Goal: Complete application form

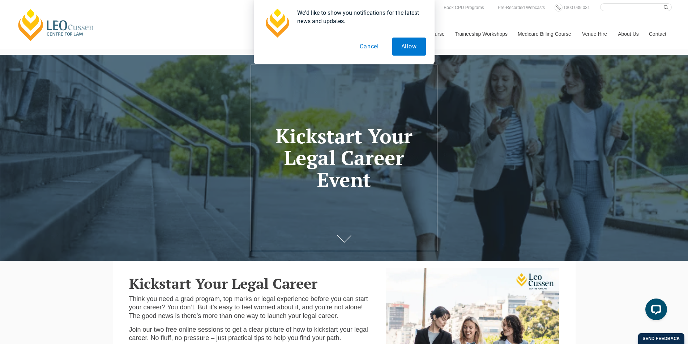
click at [373, 50] on button "Cancel" at bounding box center [369, 47] width 37 height 18
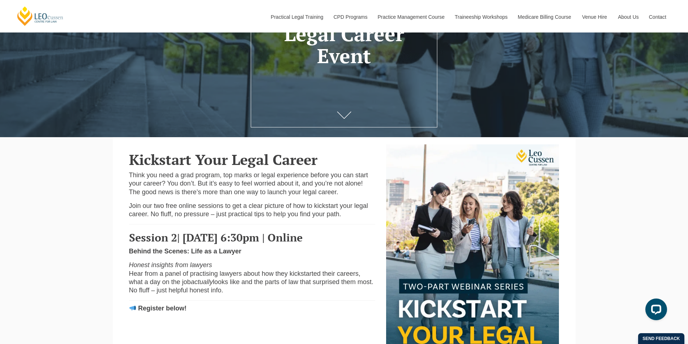
scroll to position [253, 0]
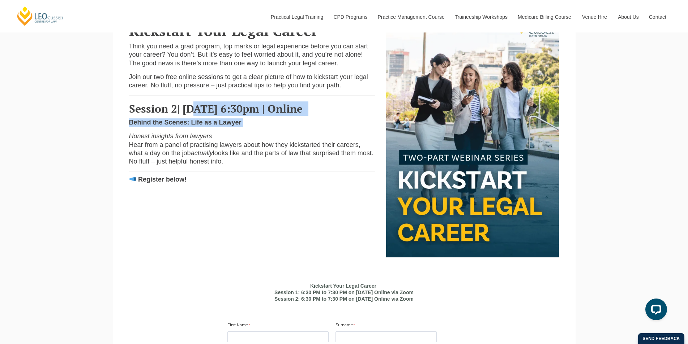
drag, startPoint x: 197, startPoint y: 111, endPoint x: 278, endPoint y: 169, distance: 99.3
click at [257, 134] on div "Kickstart Your Legal Career Think you need a grad program, top marks or legal e…" at bounding box center [252, 103] width 257 height 174
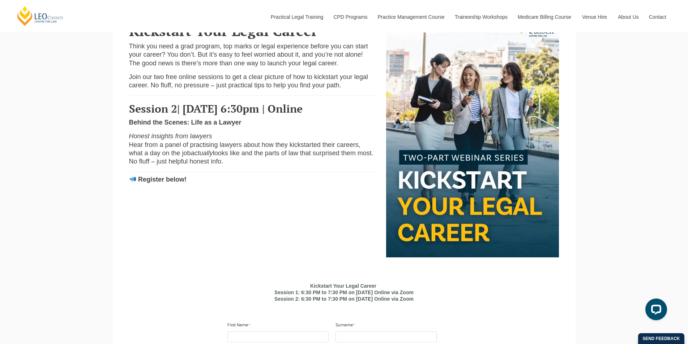
click at [278, 166] on p "Honest insights from lawyers Hear from a panel of practising lawyers about how …" at bounding box center [252, 149] width 246 height 34
drag, startPoint x: 162, startPoint y: 159, endPoint x: 220, endPoint y: 174, distance: 60.1
click at [206, 157] on span "Hear from a panel of practising lawyers about how they kickstarted their career…" at bounding box center [244, 149] width 231 height 16
click at [220, 165] on span "looks like and the parts of law that surprised them most. No fluff – just helpf…" at bounding box center [251, 158] width 244 height 16
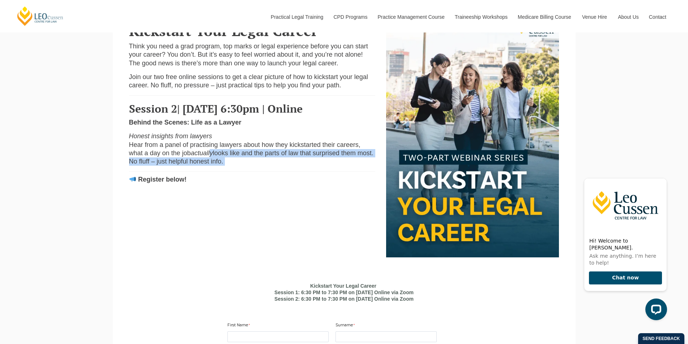
drag, startPoint x: 215, startPoint y: 164, endPoint x: 249, endPoint y: 174, distance: 34.9
click at [247, 166] on p "Honest insights from lawyers Hear from a panel of practising lawyers about how …" at bounding box center [252, 149] width 246 height 34
click at [253, 166] on p "Honest insights from lawyers Hear from a panel of practising lawyers about how …" at bounding box center [252, 149] width 246 height 34
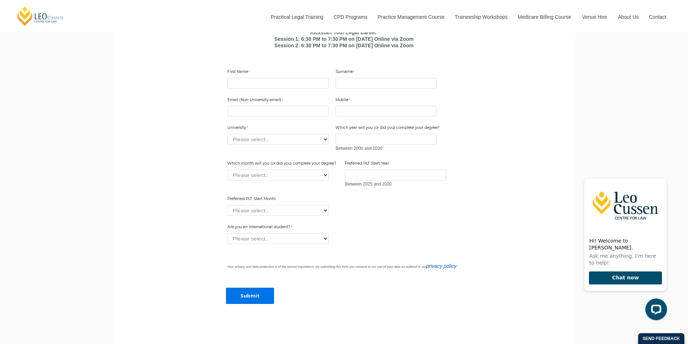
scroll to position [506, 0]
click at [283, 85] on input "First Name" at bounding box center [277, 84] width 101 height 11
type input "[PERSON_NAME]"
type input "[EMAIL_ADDRESS][PERSON_NAME][PERSON_NAME][DOMAIN_NAME]"
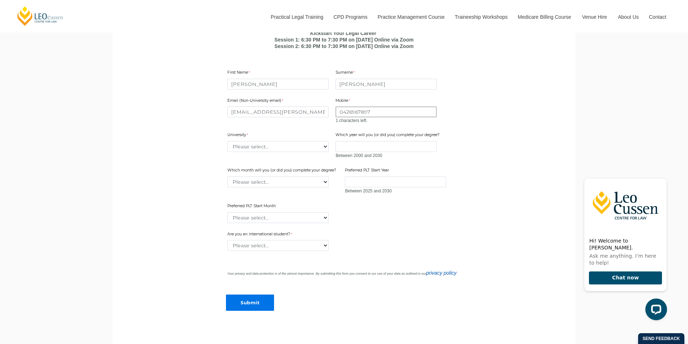
type input "0426967897"
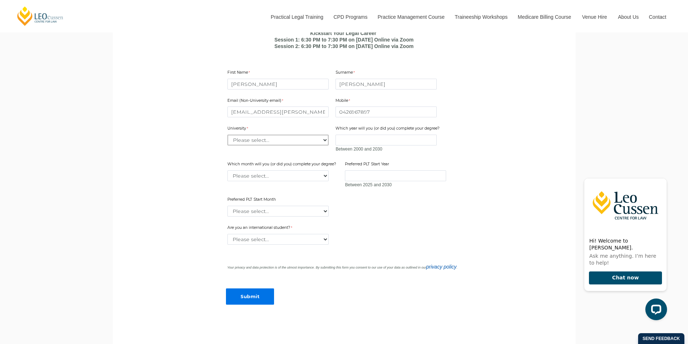
select select "tfa_2204"
click at [227, 137] on select "Please select... [GEOGRAPHIC_DATA] [GEOGRAPHIC_DATA] [GEOGRAPHIC_DATA] [GEOGRAP…" at bounding box center [277, 140] width 101 height 11
type input "[DATE]"
click at [289, 178] on select "Please select... January February March April May June July August September Oc…" at bounding box center [277, 176] width 101 height 11
select select "tfa_2233"
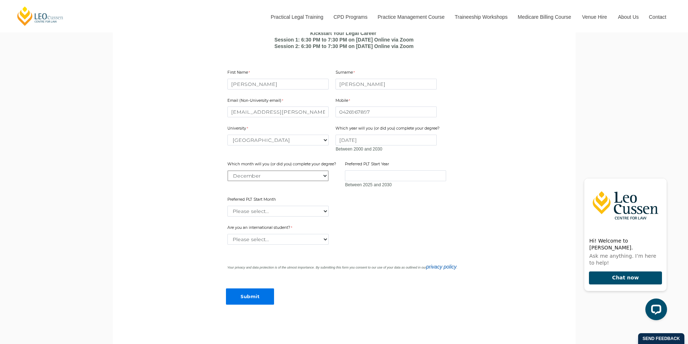
click at [227, 172] on select "Please select... January February March April May June July August September Oc…" at bounding box center [277, 176] width 101 height 11
drag, startPoint x: 350, startPoint y: 142, endPoint x: 306, endPoint y: 142, distance: 43.7
click at [306, 142] on div "Email (Non-University email) [EMAIL_ADDRESS][PERSON_NAME][PERSON_NAME][DOMAIN_N…" at bounding box center [343, 155] width 239 height 128
type input "2025"
click at [369, 180] on input "Preferred PLT Start Year" at bounding box center [395, 176] width 101 height 11
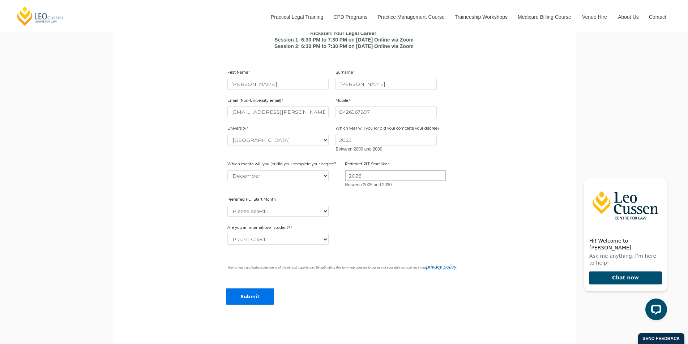
type input "2026"
click at [302, 210] on select "Please select... January February March April May June July August September Oc…" at bounding box center [277, 211] width 101 height 11
click at [227, 208] on select "Please select... January February March April May June July August September Oc…" at bounding box center [277, 211] width 101 height 11
click at [293, 208] on select "Please select... January February March April May June July August September Oc…" at bounding box center [277, 211] width 101 height 11
select select "tfa_2336"
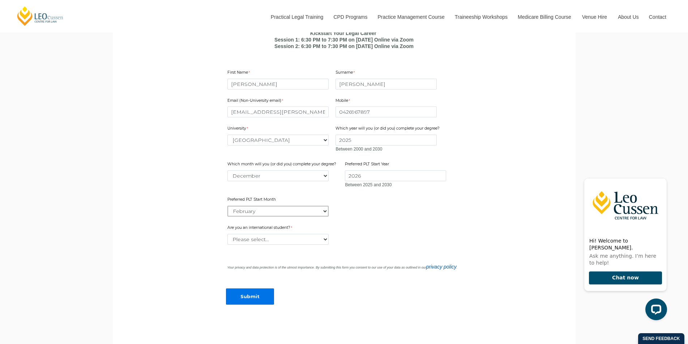
click at [227, 208] on select "Please select... January February March April May June July August September Oc…" at bounding box center [277, 211] width 101 height 11
click at [272, 242] on select "Please select... Yes No" at bounding box center [277, 239] width 101 height 11
select select "tfa_60"
click at [227, 236] on select "Please select... Yes No" at bounding box center [277, 239] width 101 height 11
click at [259, 291] on input "Submit" at bounding box center [250, 297] width 48 height 16
